Goal: Task Accomplishment & Management: Manage account settings

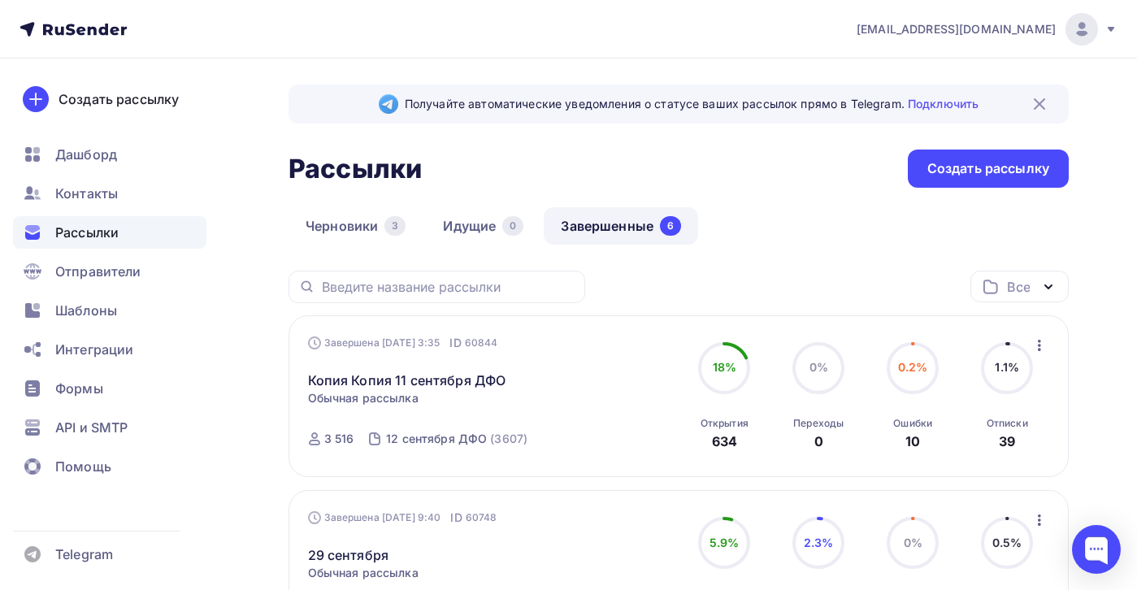
click at [1012, 25] on span "[EMAIL_ADDRESS][DOMAIN_NAME]" at bounding box center [956, 29] width 199 height 16
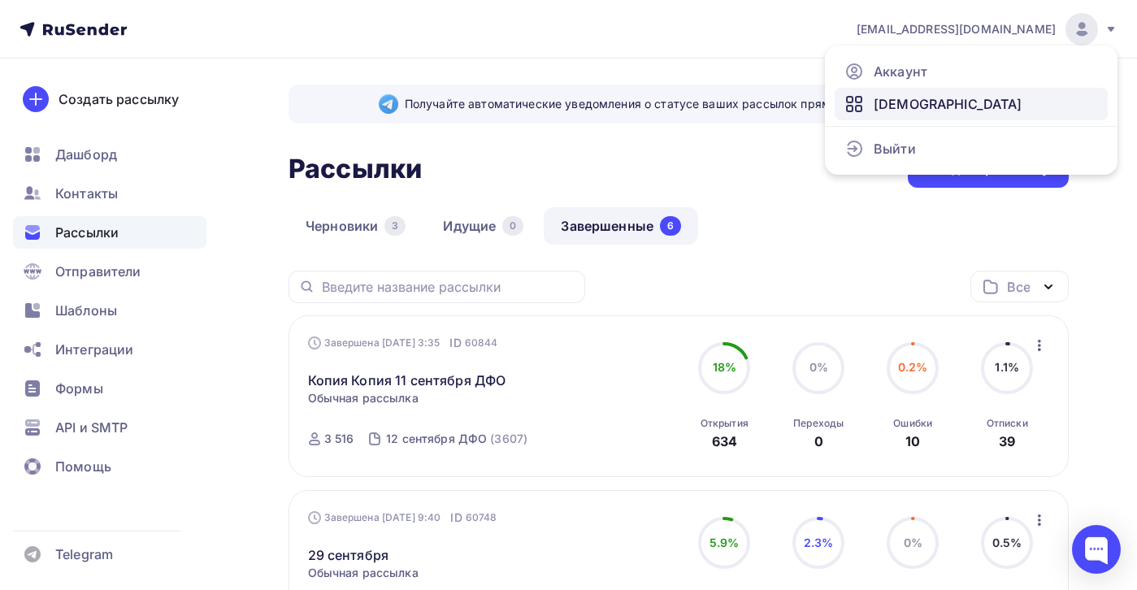
click at [883, 101] on span "[DEMOGRAPHIC_DATA]" at bounding box center [948, 104] width 149 height 20
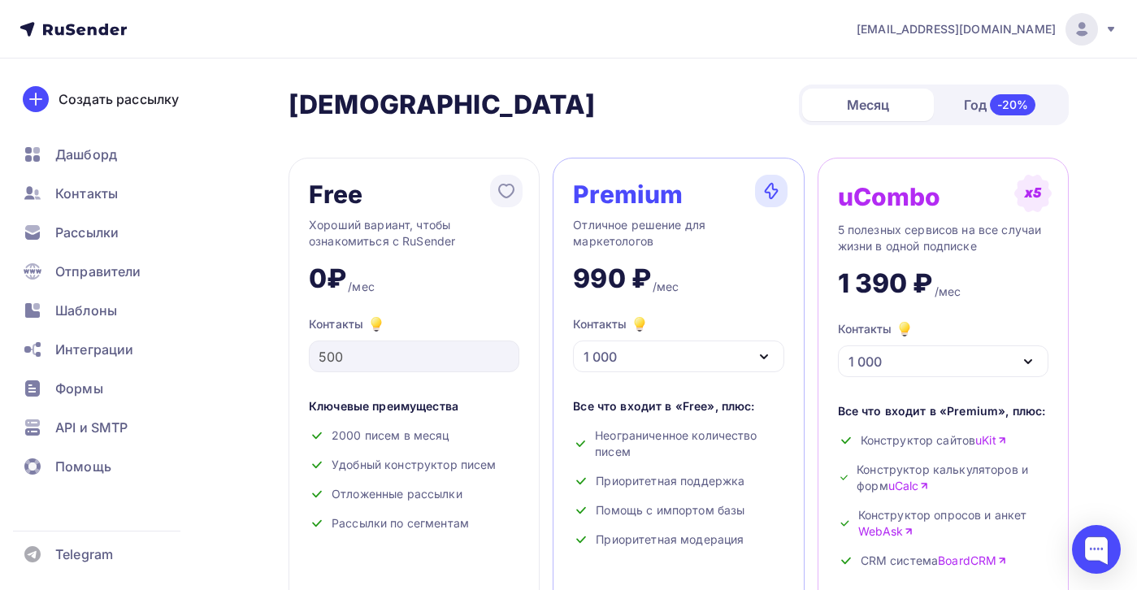
click at [990, 22] on span "[EMAIL_ADDRESS][DOMAIN_NAME]" at bounding box center [956, 29] width 199 height 16
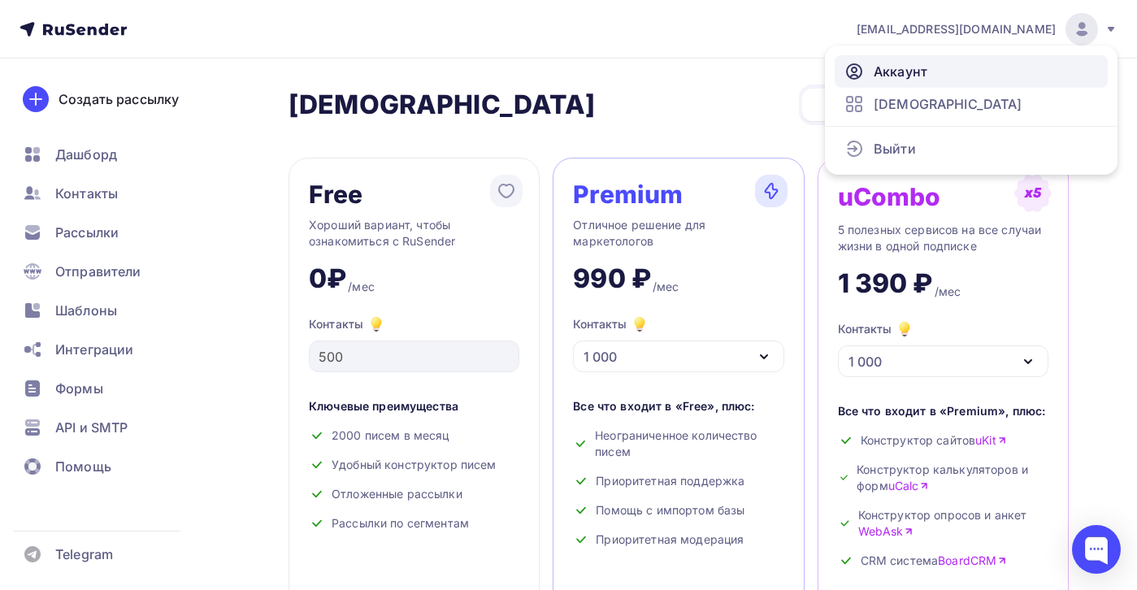
click at [897, 77] on span "Аккаунт" at bounding box center [901, 72] width 54 height 20
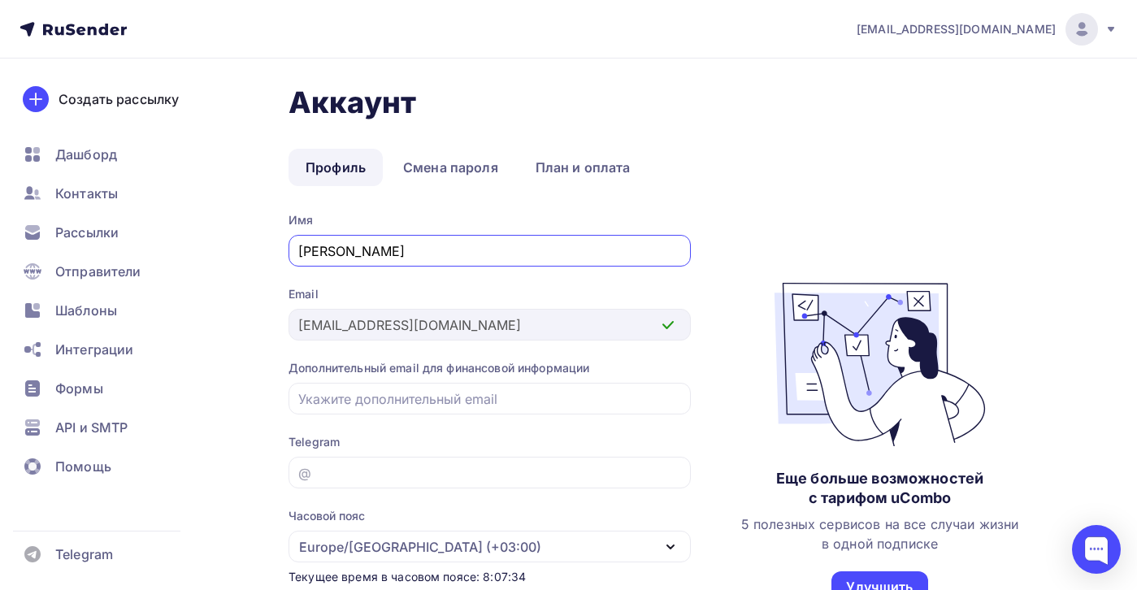
click at [995, 24] on span "[EMAIL_ADDRESS][DOMAIN_NAME]" at bounding box center [956, 29] width 199 height 16
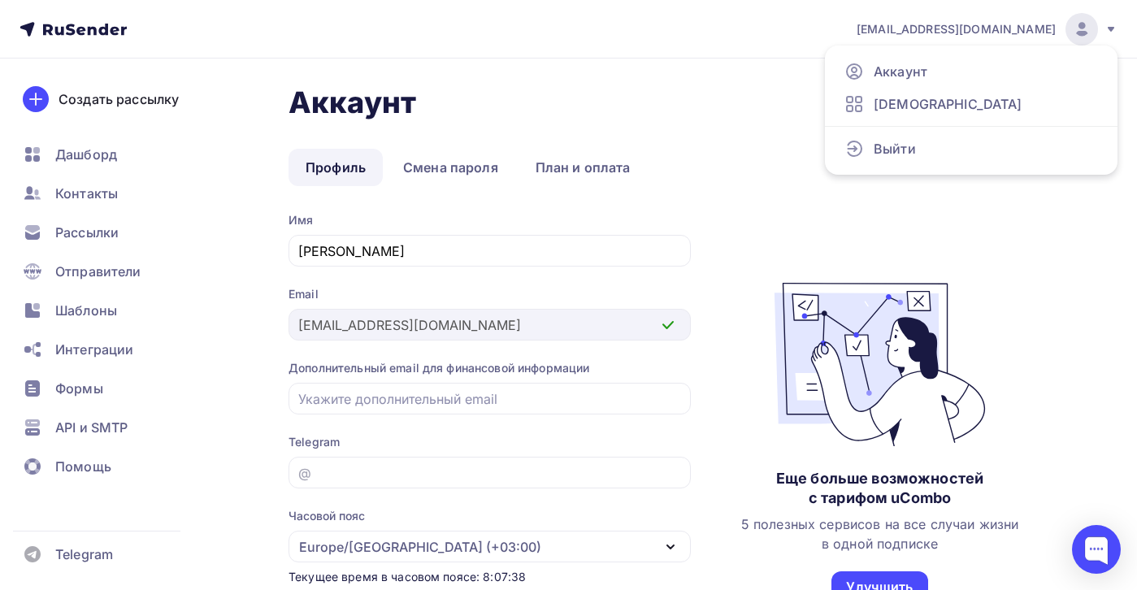
click at [737, 80] on div "Аккаунт Профиль Смена пароля План и оплата Профиль Смена пароля План и оплата И…" at bounding box center [568, 421] width 1137 height 725
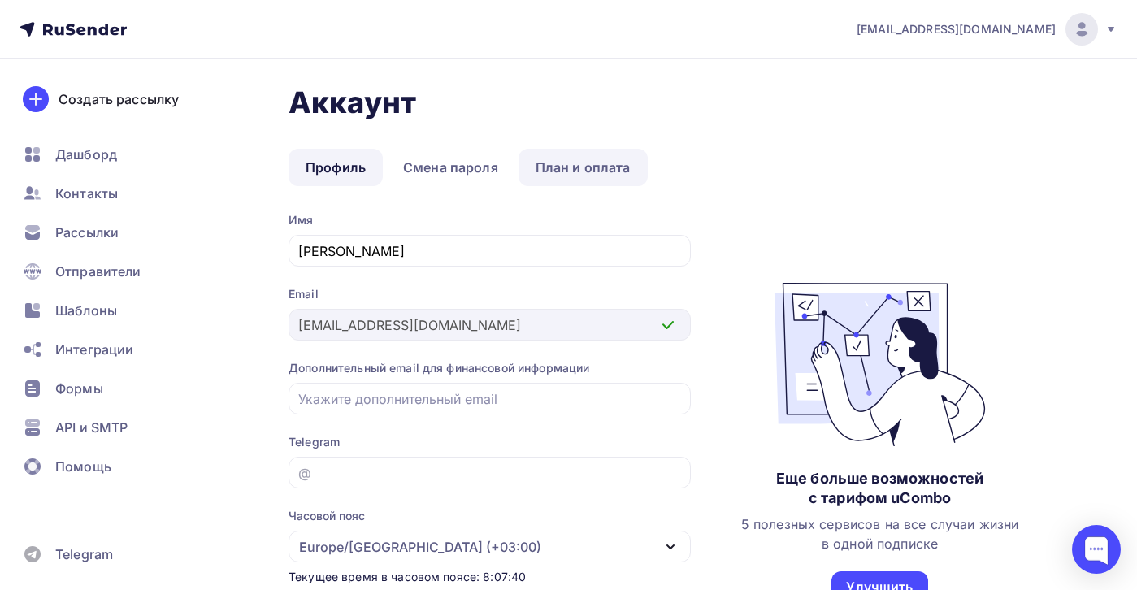
click at [560, 161] on link "План и оплата" at bounding box center [583, 167] width 129 height 37
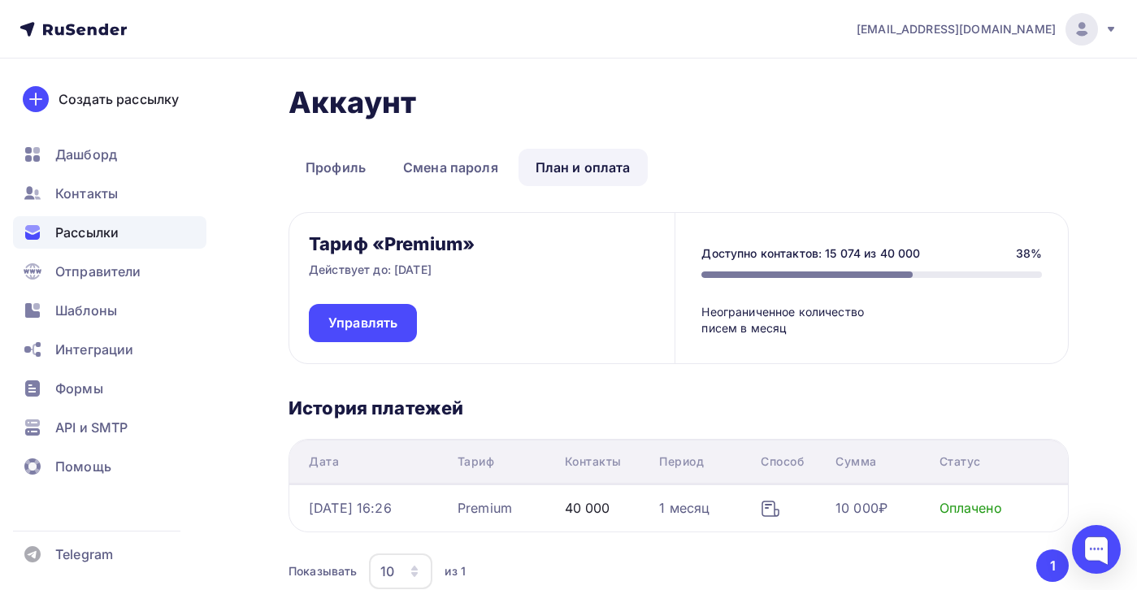
click at [98, 233] on span "Рассылки" at bounding box center [86, 233] width 63 height 20
